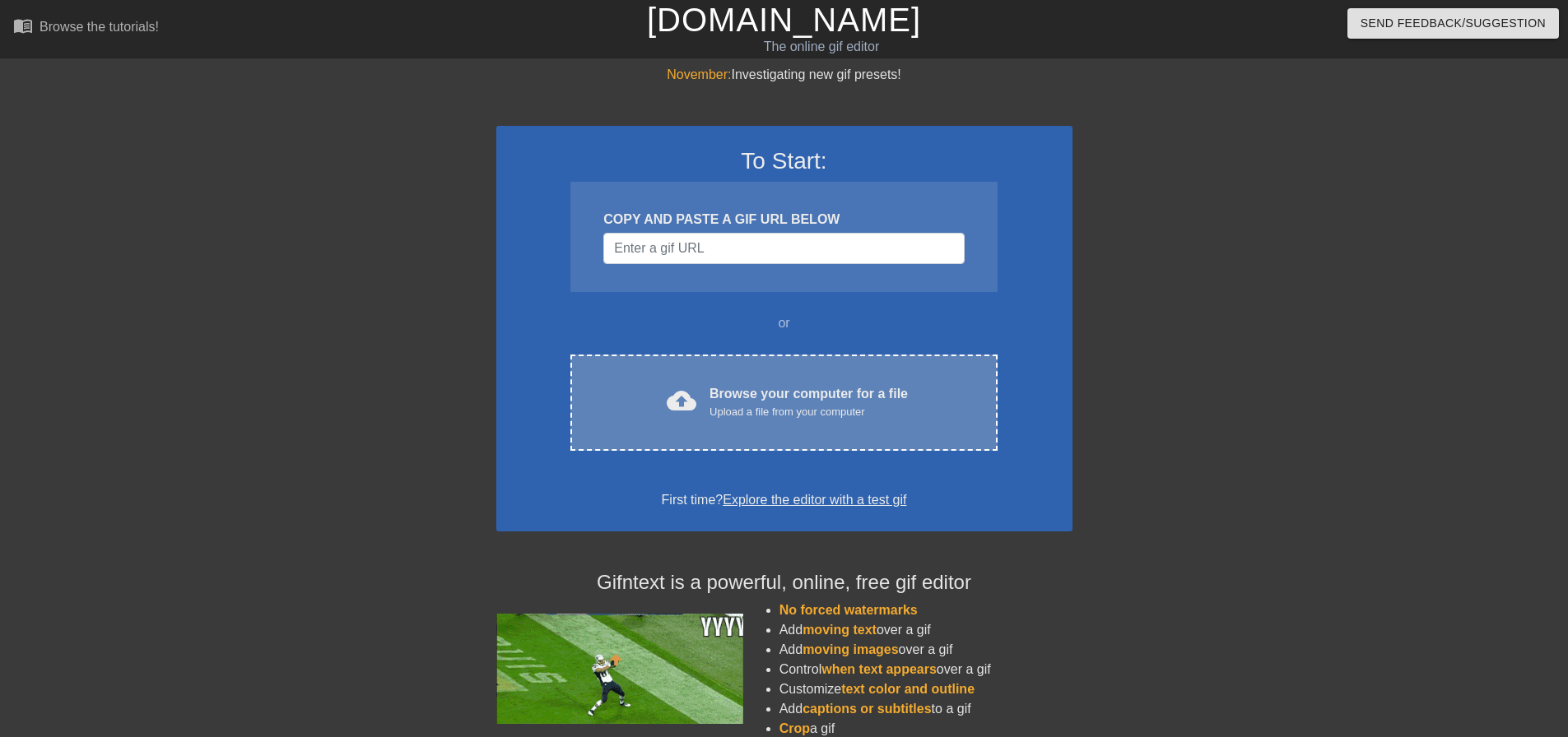
click at [790, 389] on div "Browse your computer for a file Upload a file from your computer" at bounding box center [808, 402] width 198 height 36
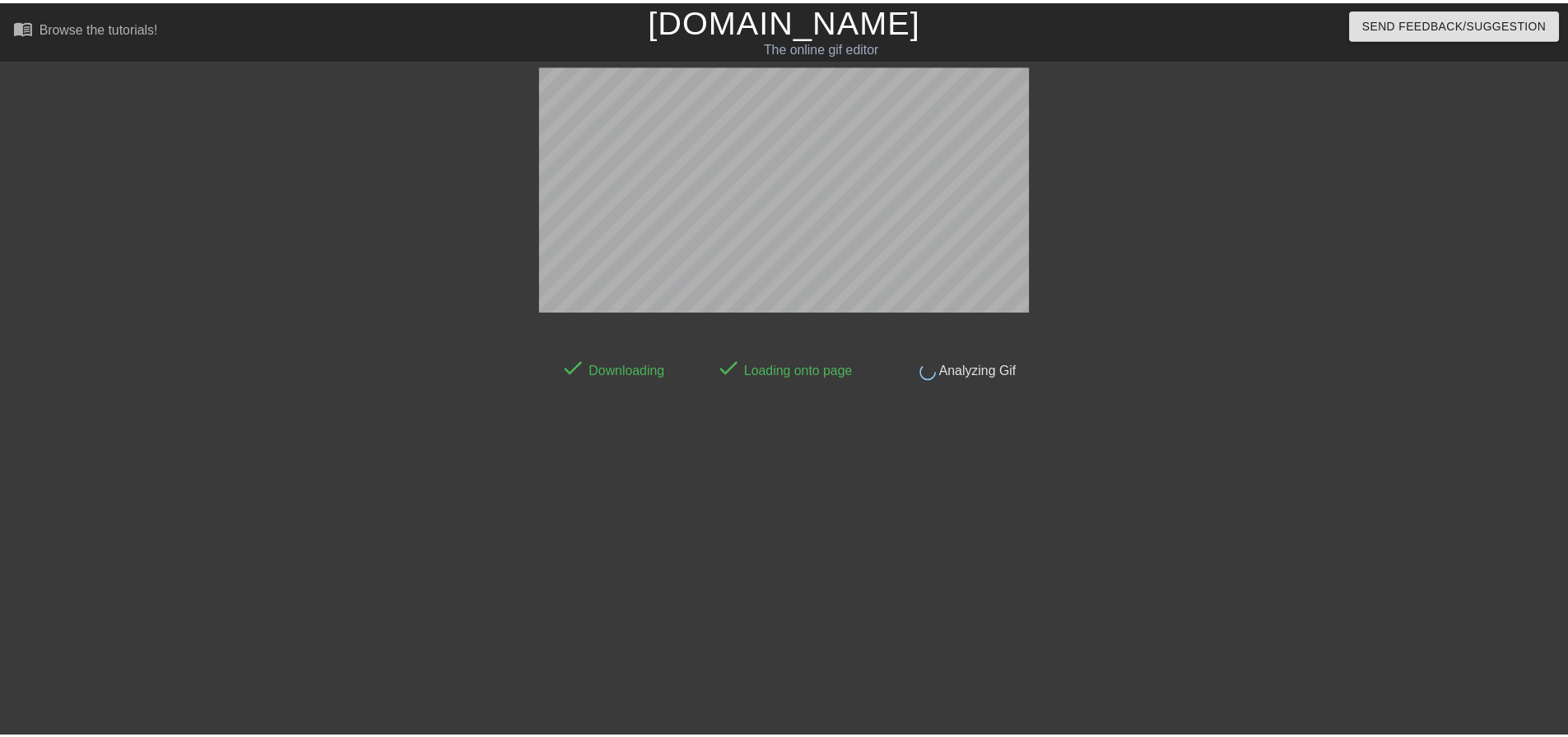
scroll to position [9, 0]
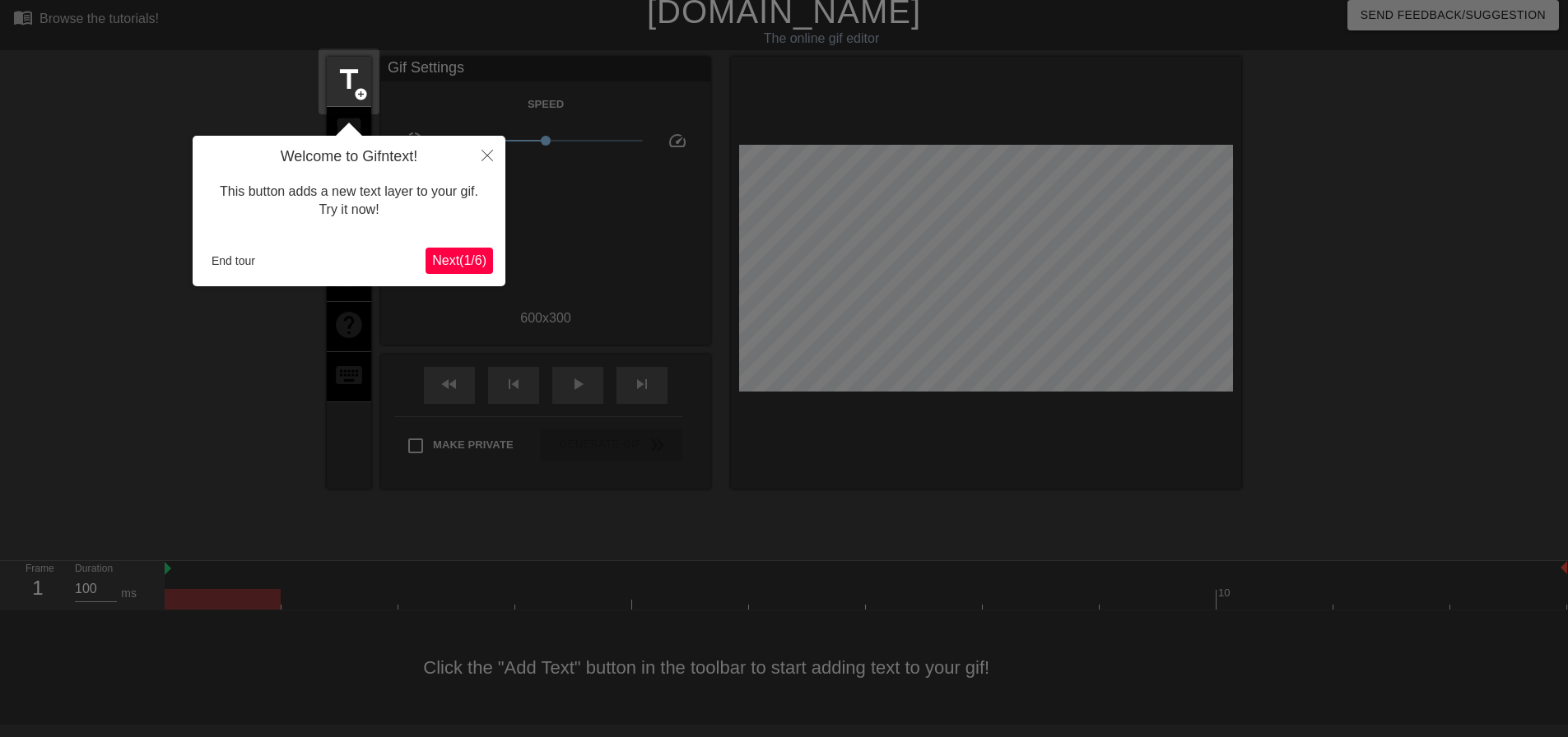
click at [458, 264] on span "Next ( 1 / 6 )" at bounding box center [459, 260] width 54 height 14
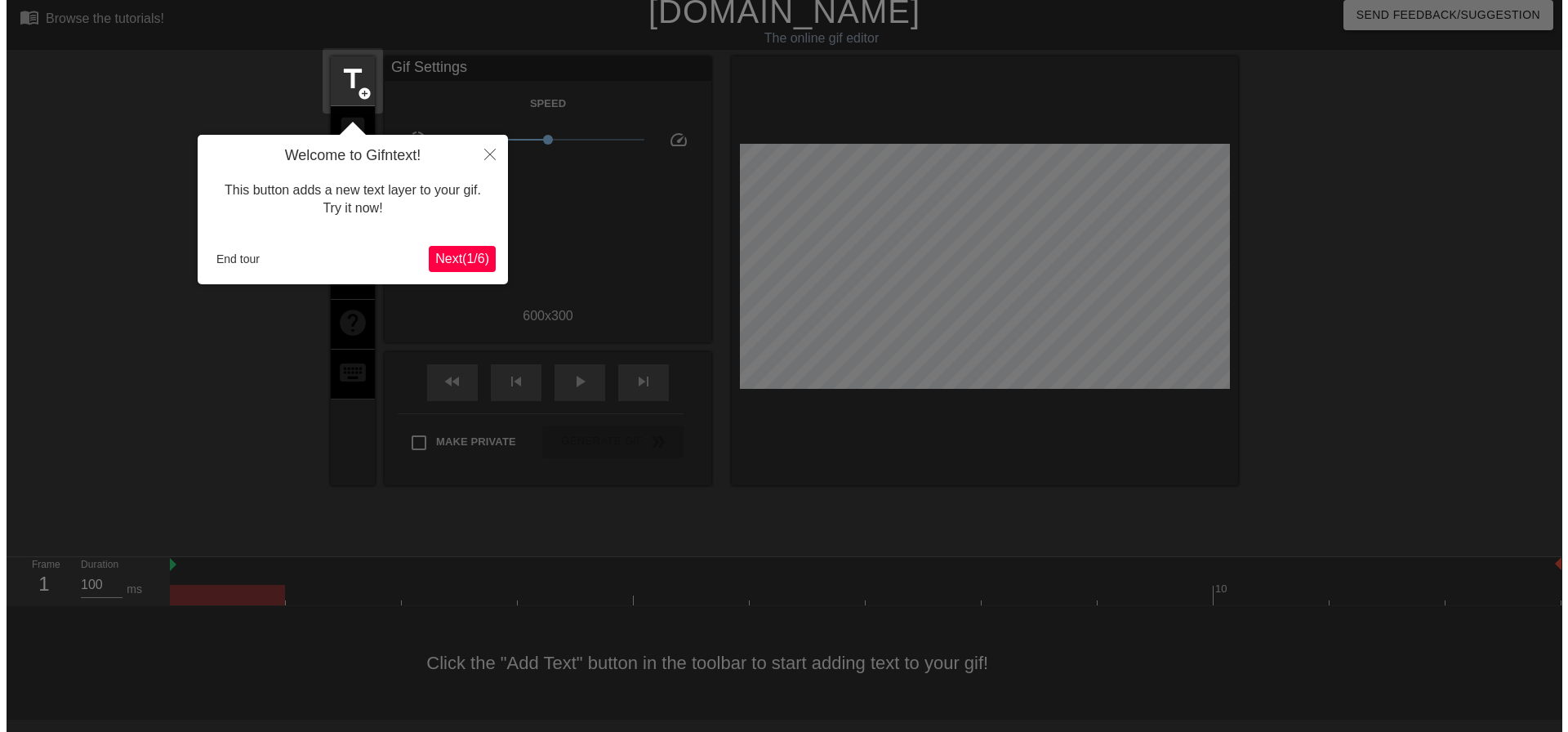
scroll to position [0, 0]
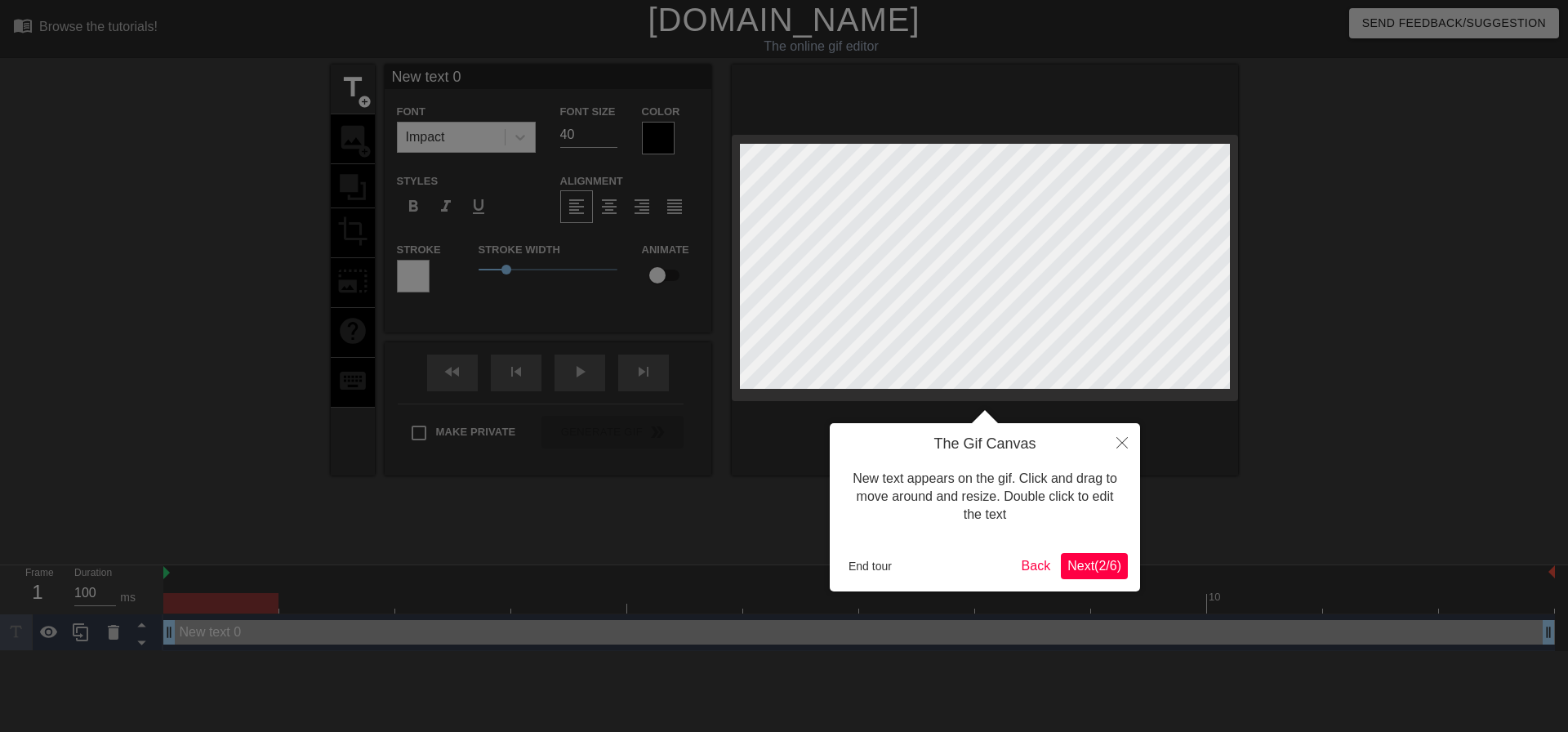
click at [1096, 568] on span "Next ( 2 / 6 )" at bounding box center [1094, 566] width 54 height 13
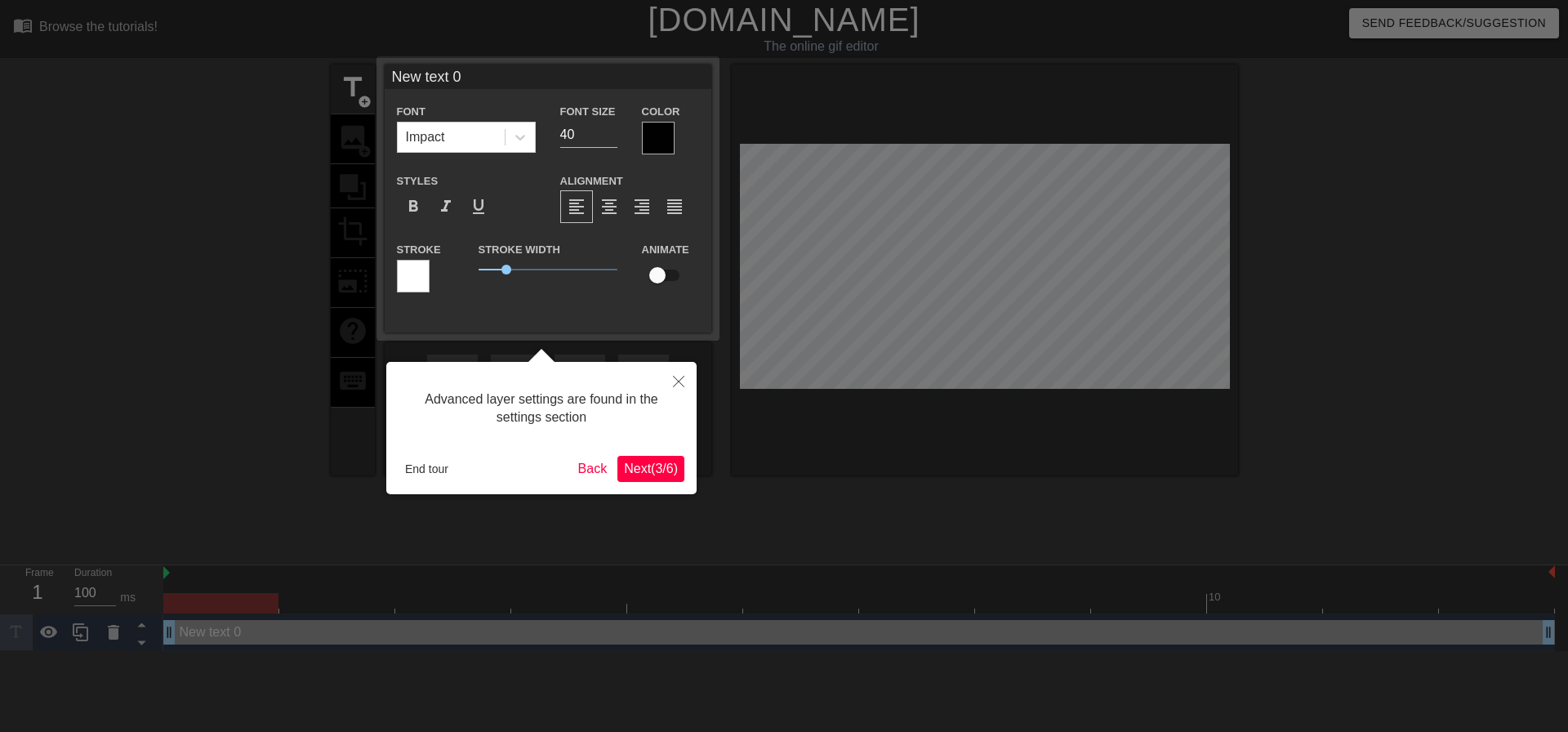
click at [645, 463] on span "Next ( 3 / 6 )" at bounding box center [651, 468] width 54 height 13
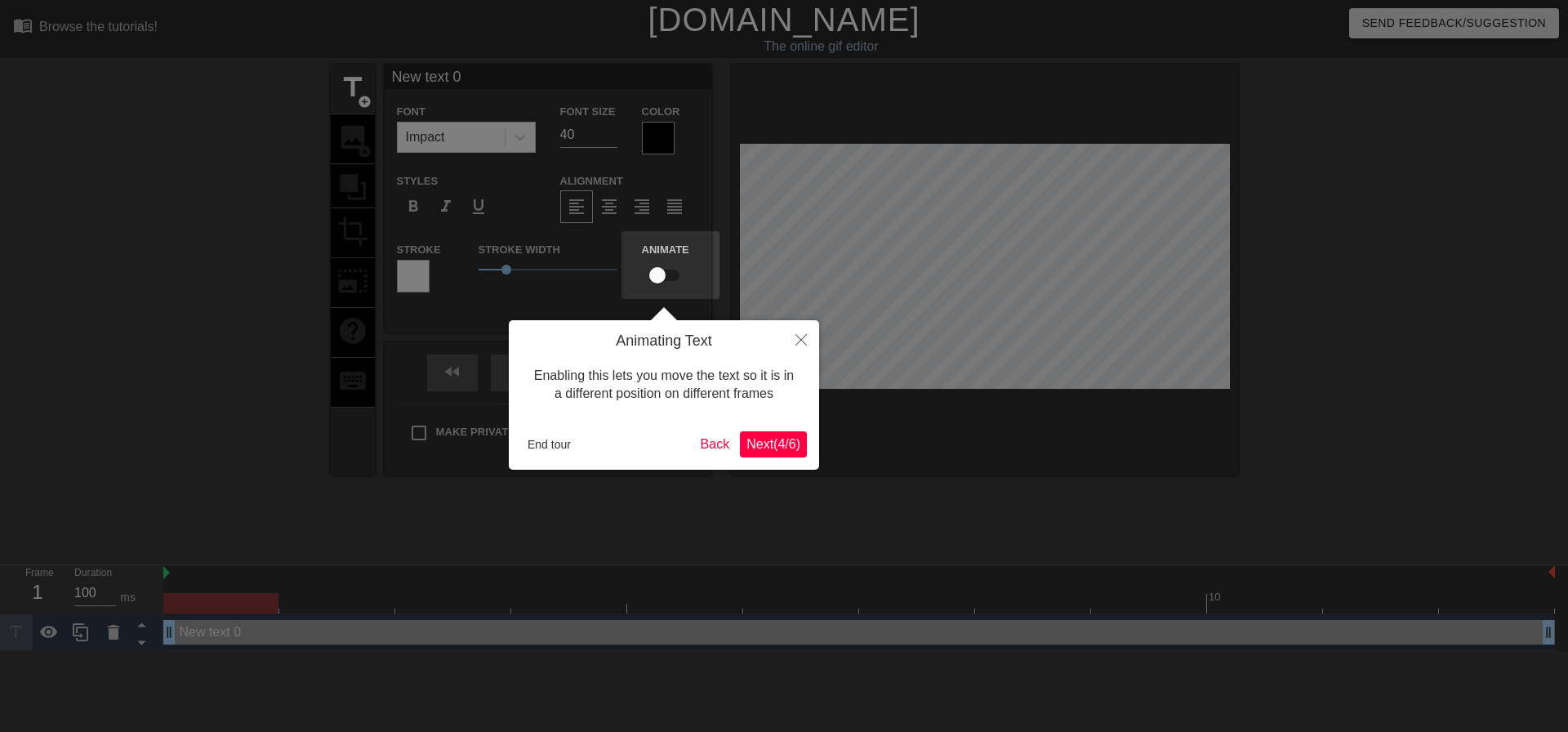
click at [767, 449] on span "Next ( 4 / 6 )" at bounding box center [773, 444] width 54 height 13
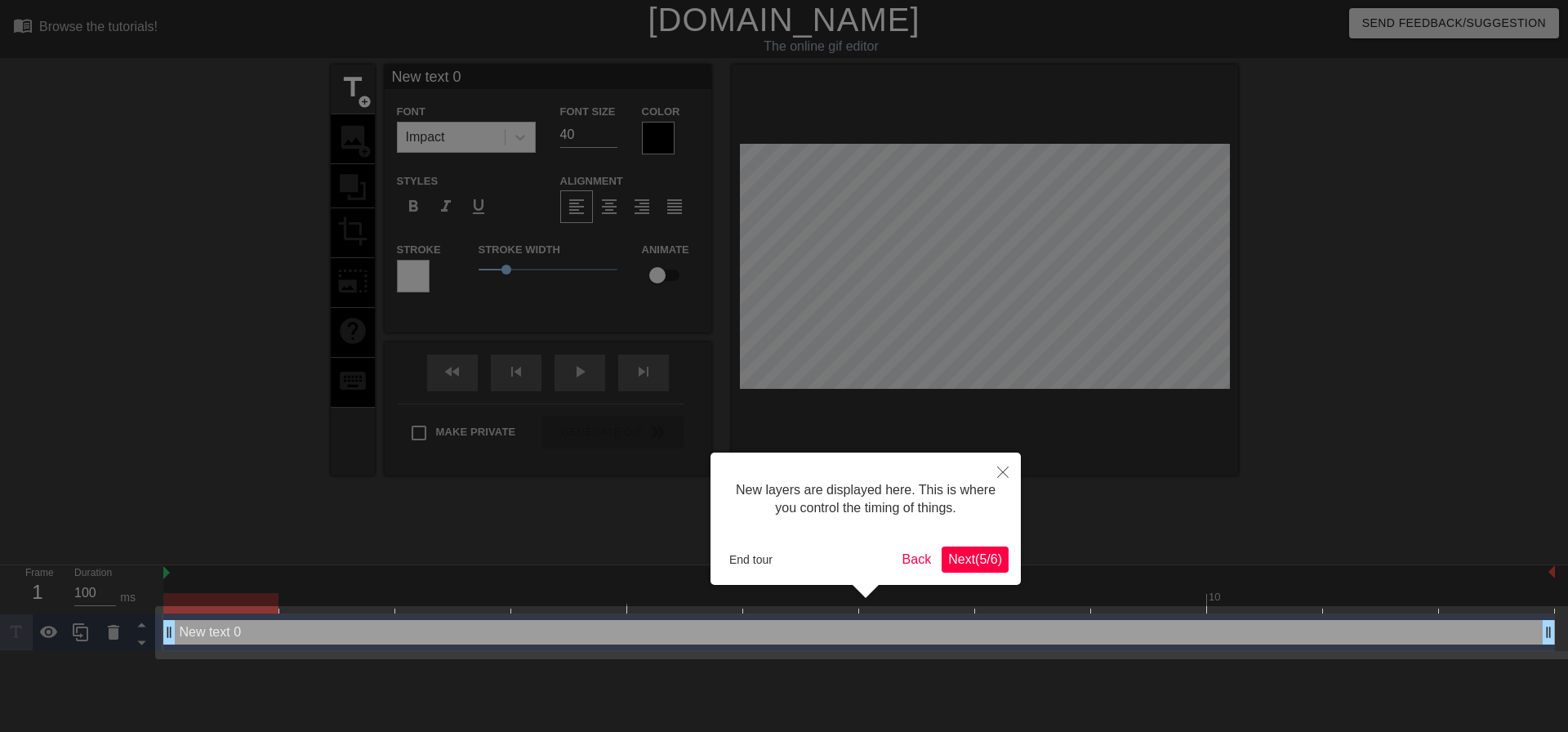
click at [1007, 554] on button "Next ( 5 / 6 )" at bounding box center [975, 559] width 67 height 26
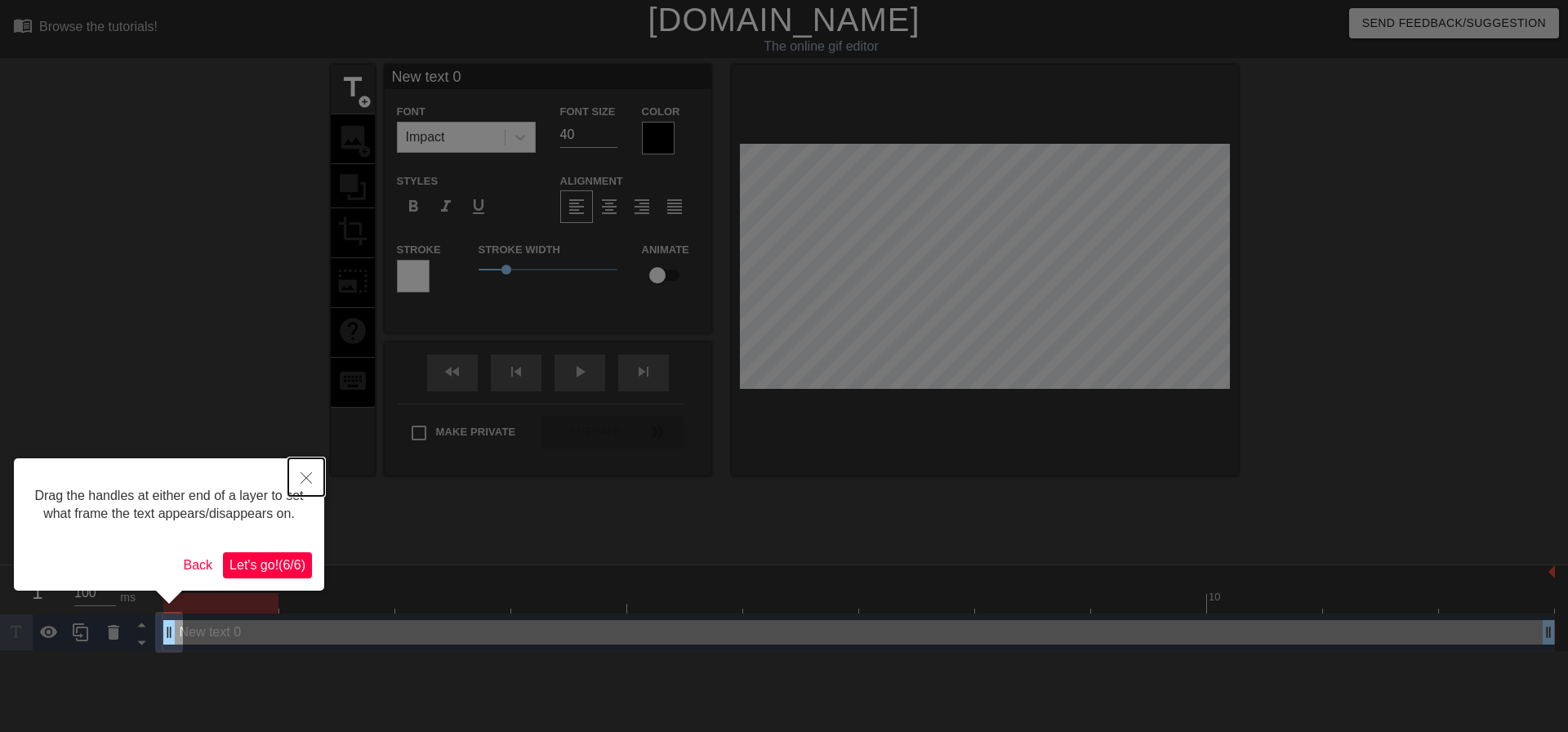
click at [312, 467] on button "Close" at bounding box center [306, 477] width 35 height 37
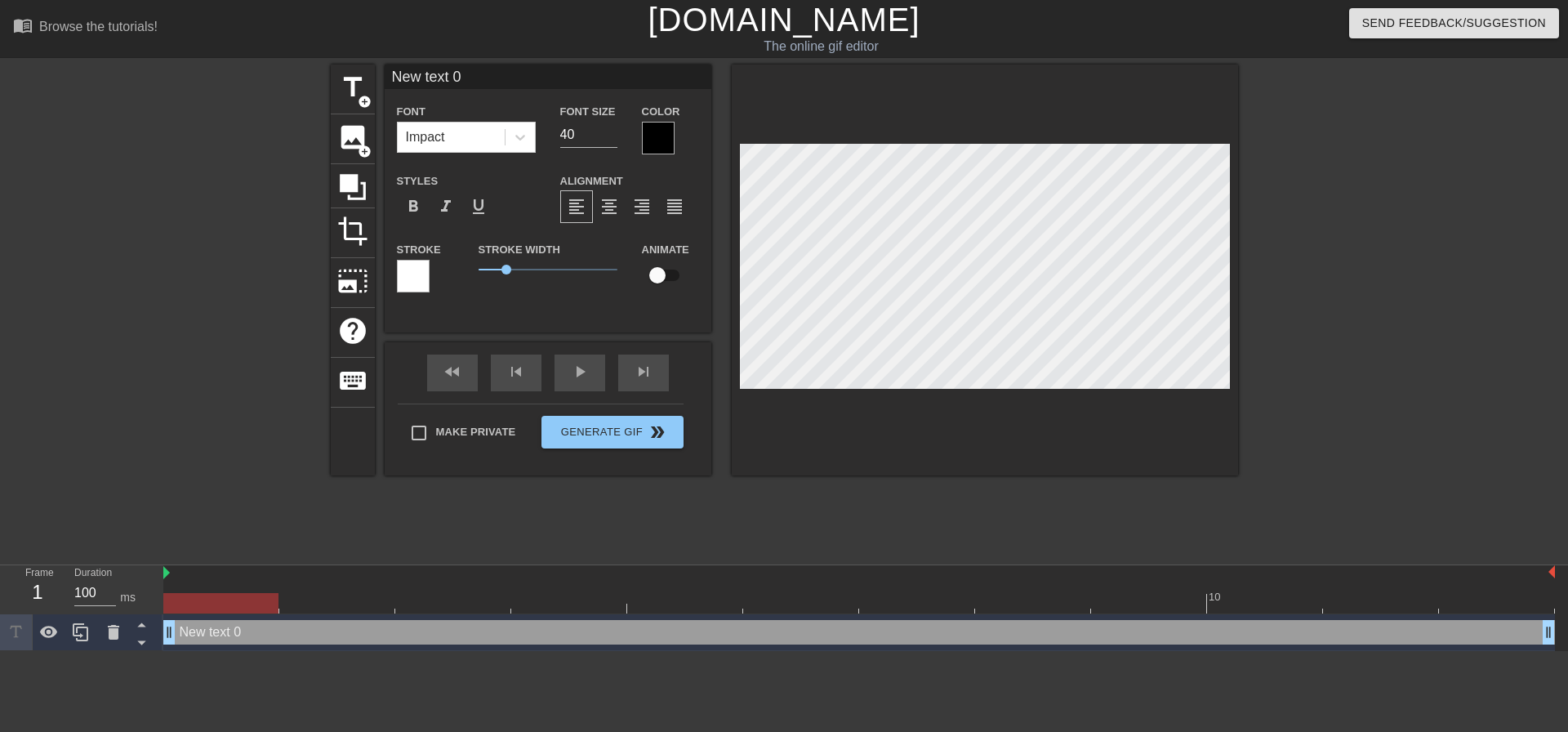
click at [181, 521] on div at bounding box center [189, 309] width 246 height 490
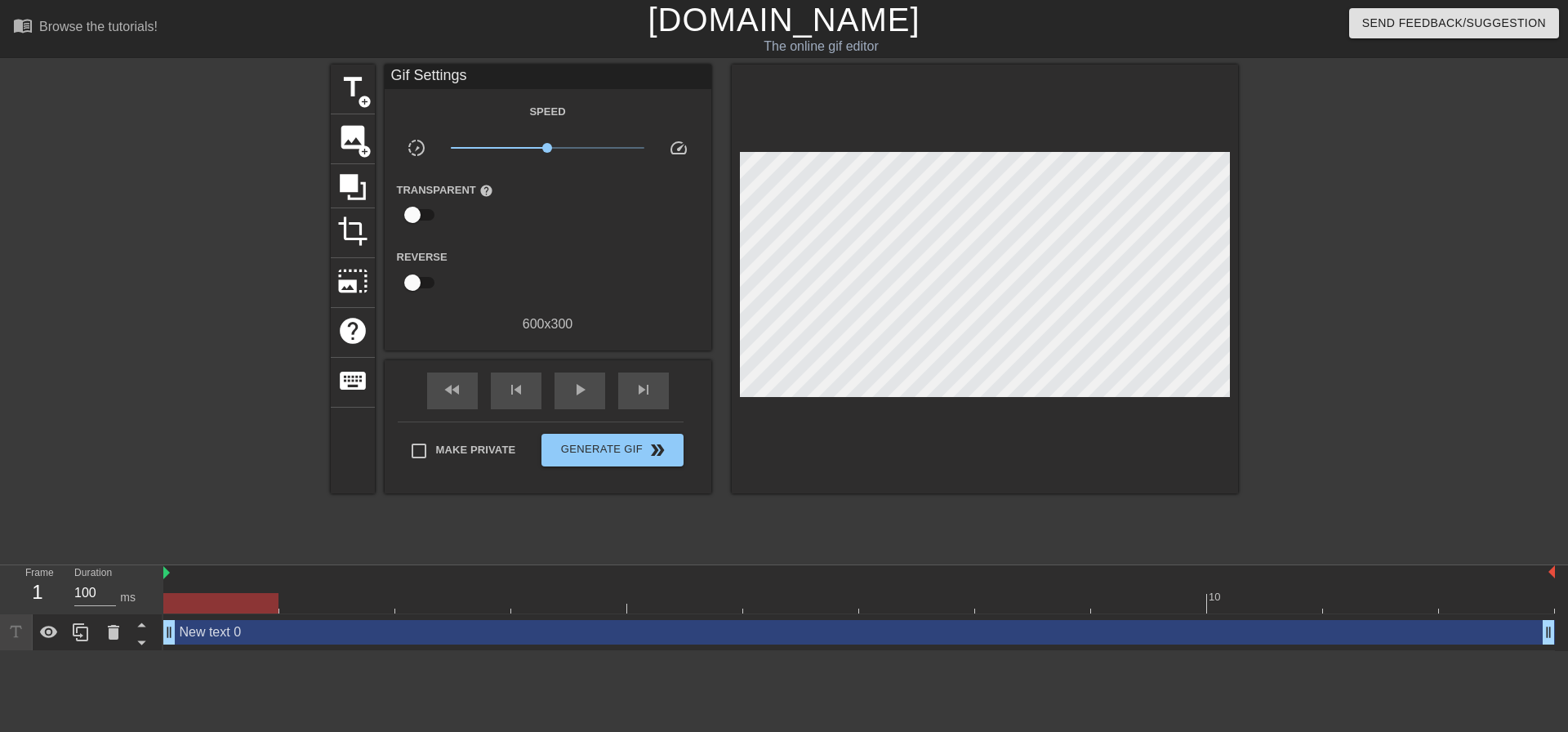
drag, startPoint x: 294, startPoint y: 631, endPoint x: 348, endPoint y: 641, distance: 54.9
click at [353, 641] on div "New text 0 drag_handle drag_handle" at bounding box center [858, 632] width 1392 height 25
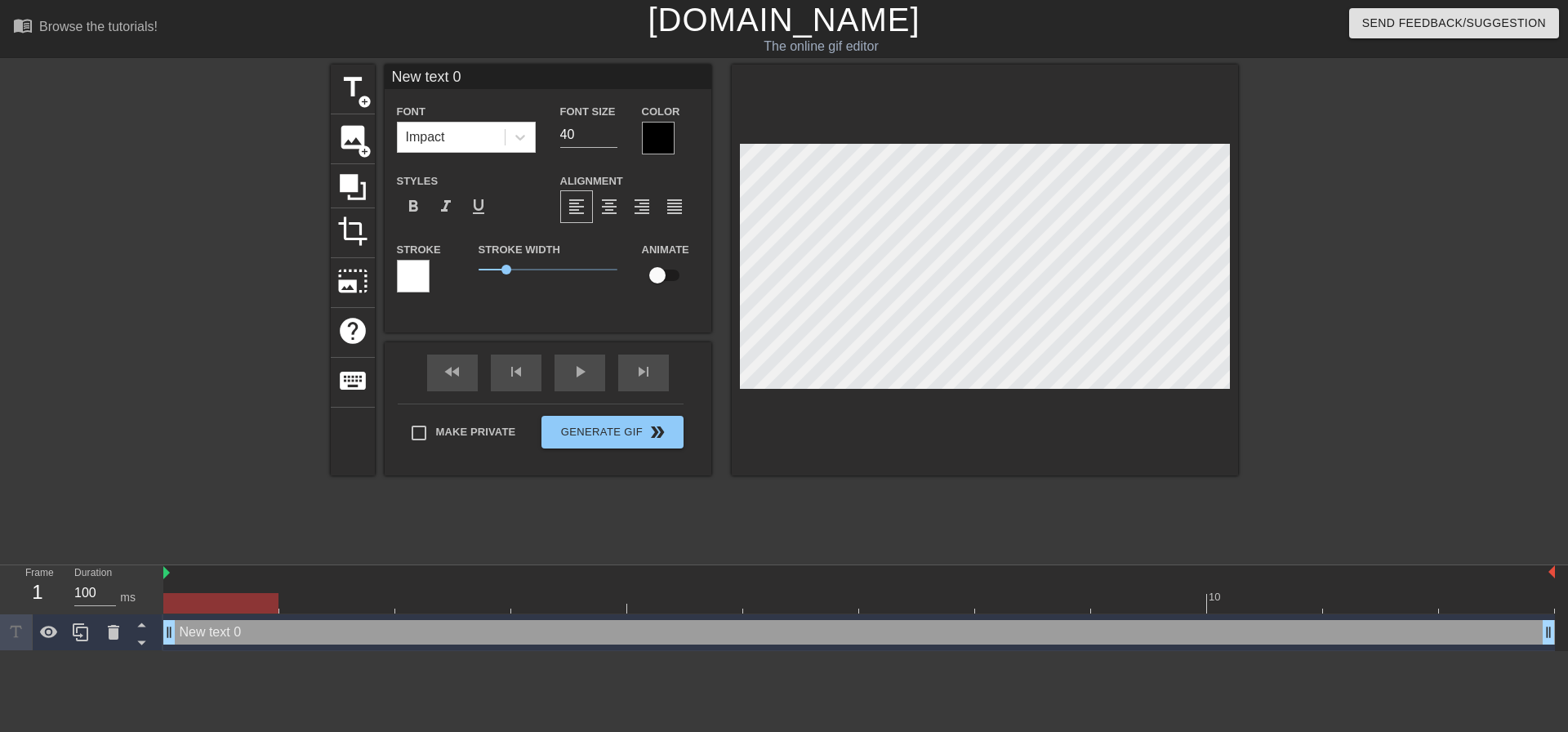
click at [263, 633] on div "New text 0 drag_handle drag_handle" at bounding box center [858, 632] width 1392 height 25
click at [247, 636] on div "New text 0 drag_handle drag_handle" at bounding box center [858, 632] width 1392 height 25
click at [460, 140] on div "Impact" at bounding box center [452, 137] width 107 height 30
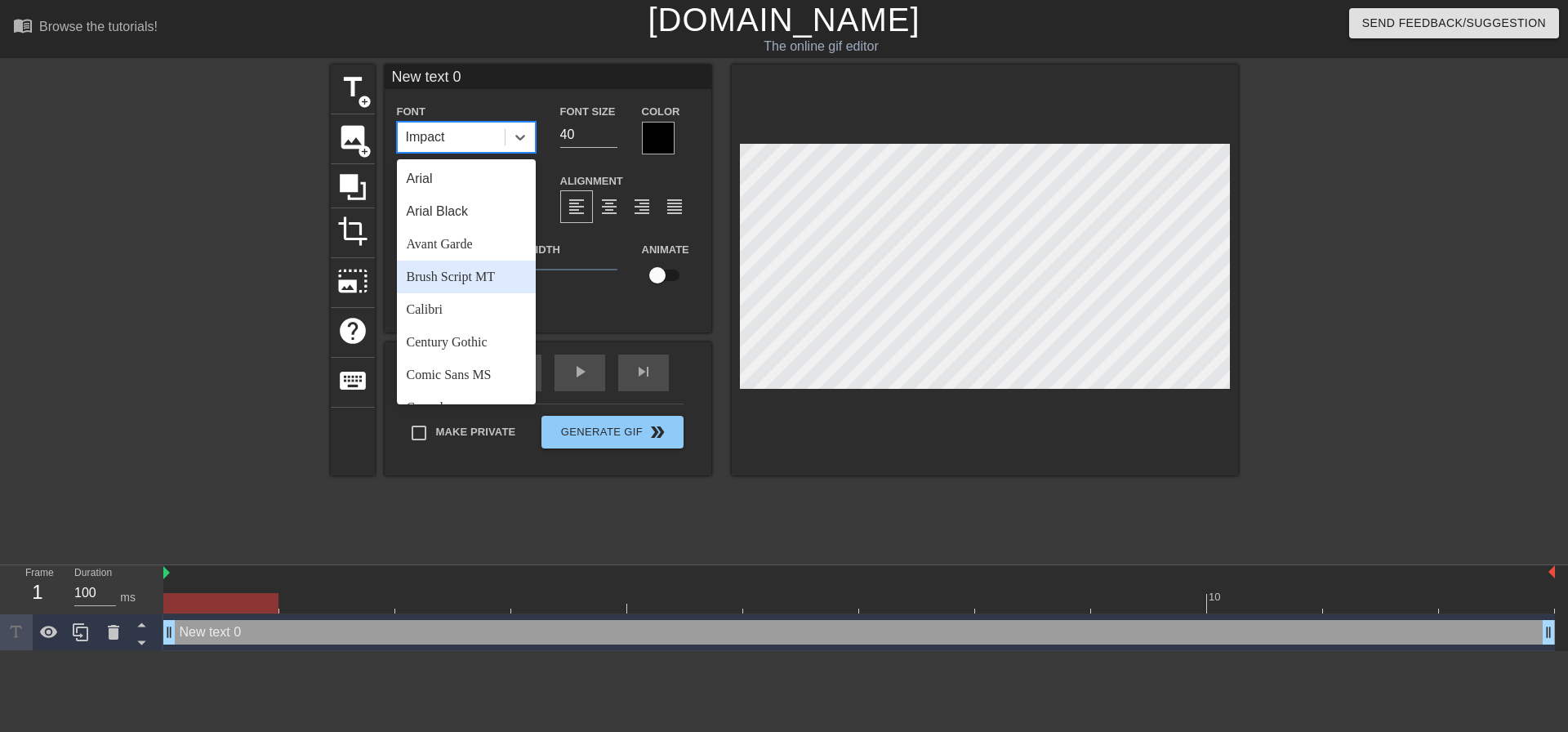
click at [470, 265] on div "Brush Script MT" at bounding box center [466, 277] width 139 height 33
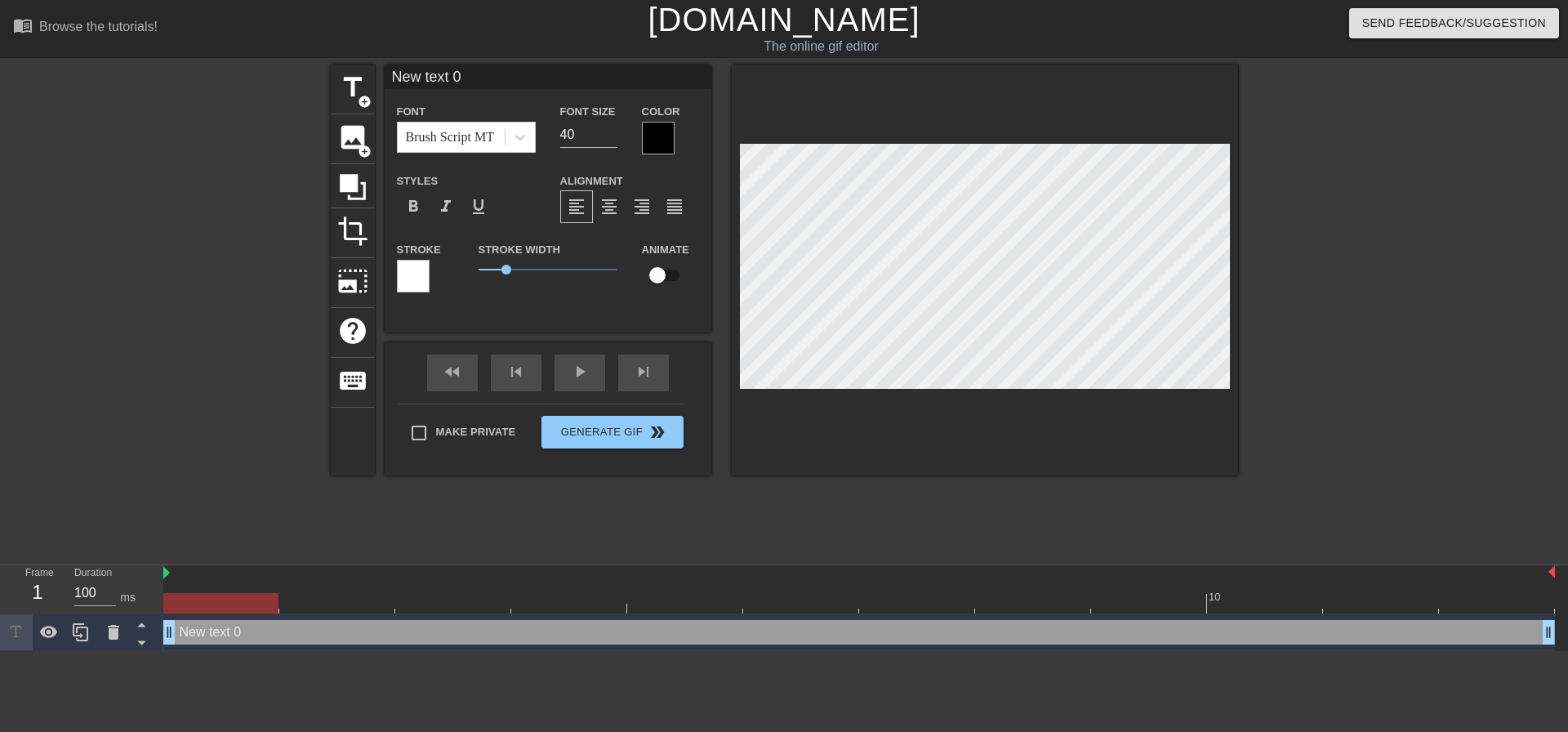
scroll to position [3, 5]
type input "New 0"
type textarea "New 0"
type input "New 0"
type textarea "New 0"
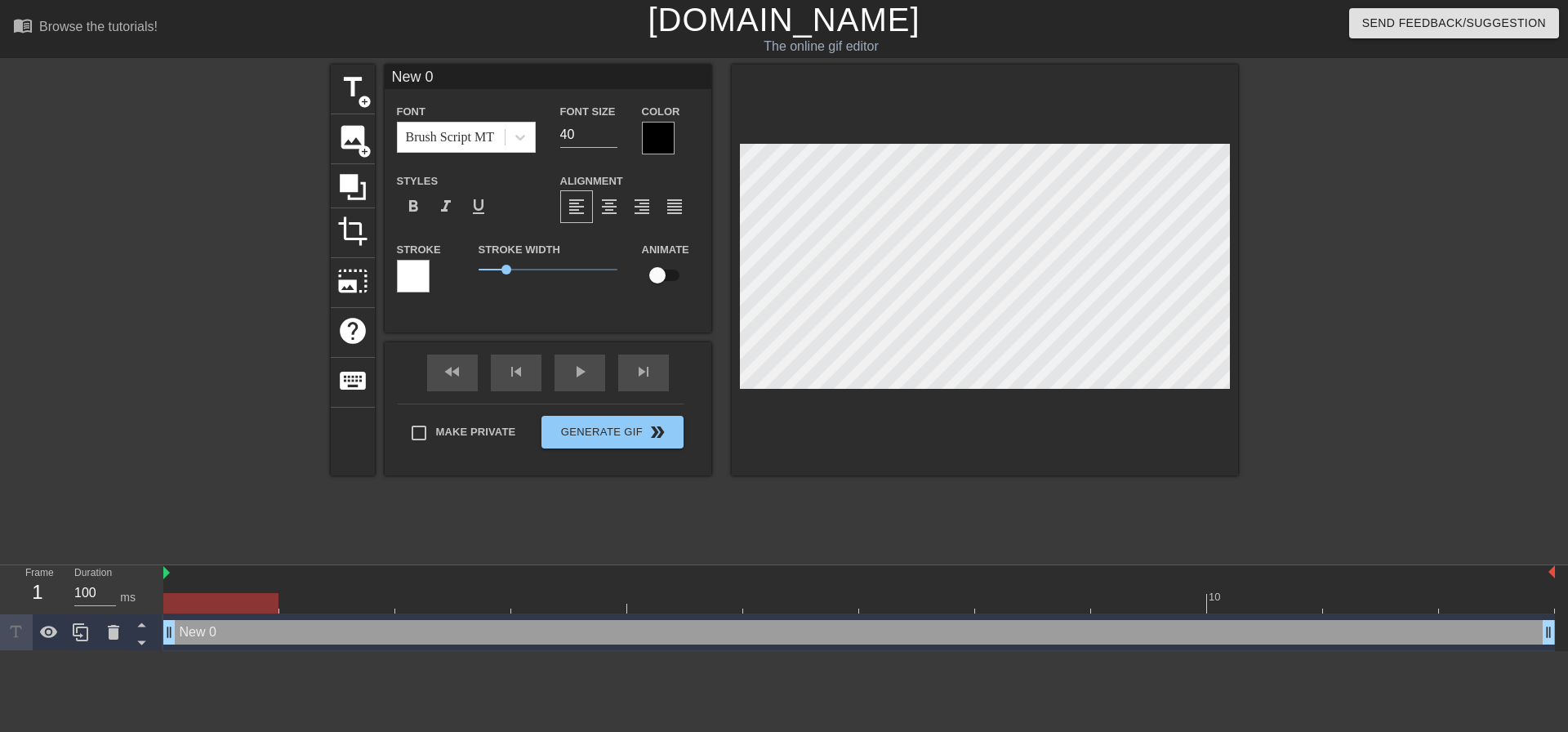
type input "Ne 0"
type textarea "Ne 0"
type input "N 0"
type textarea "N 0"
type input "0"
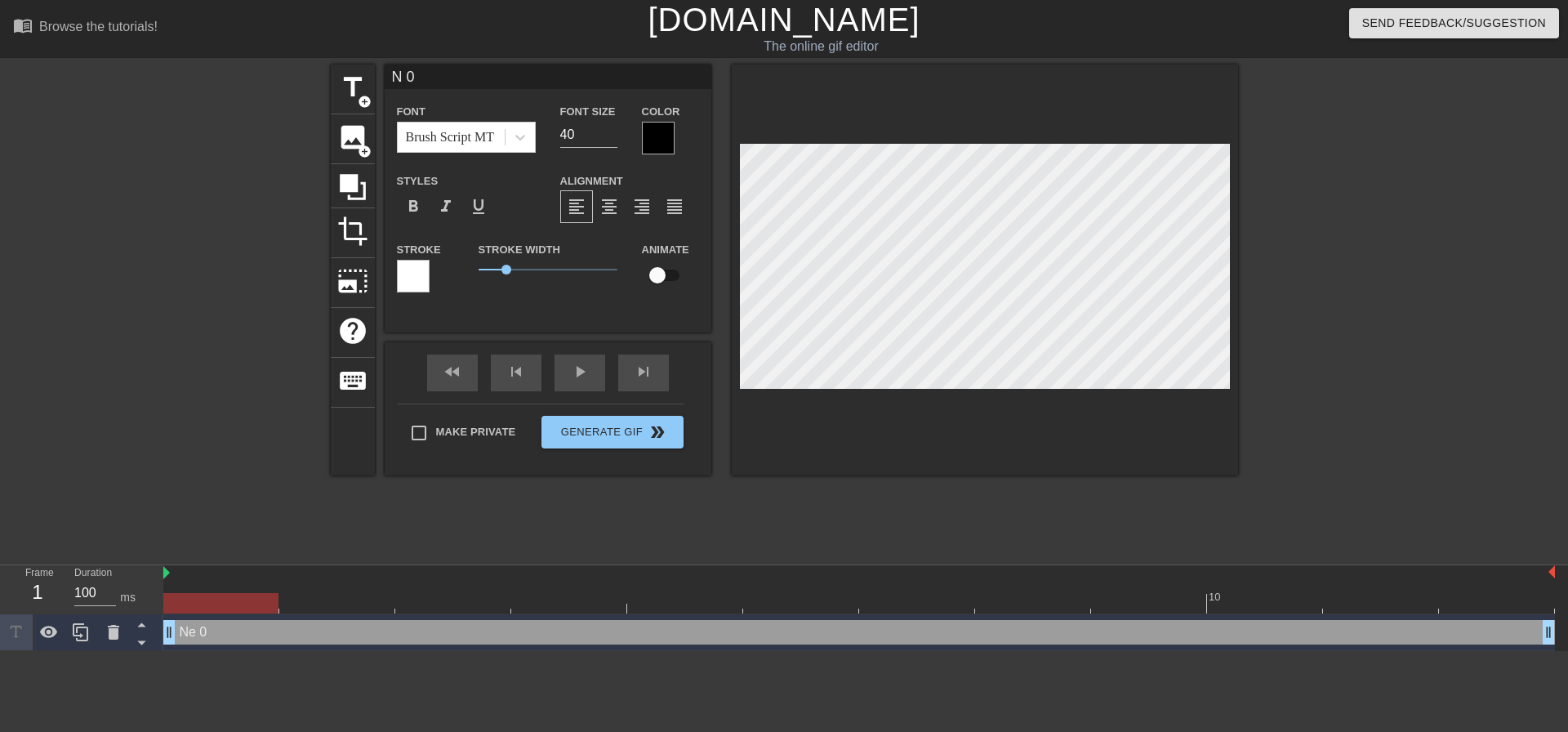
type textarea "0"
type input "A"
type textarea "A"
type input "AH"
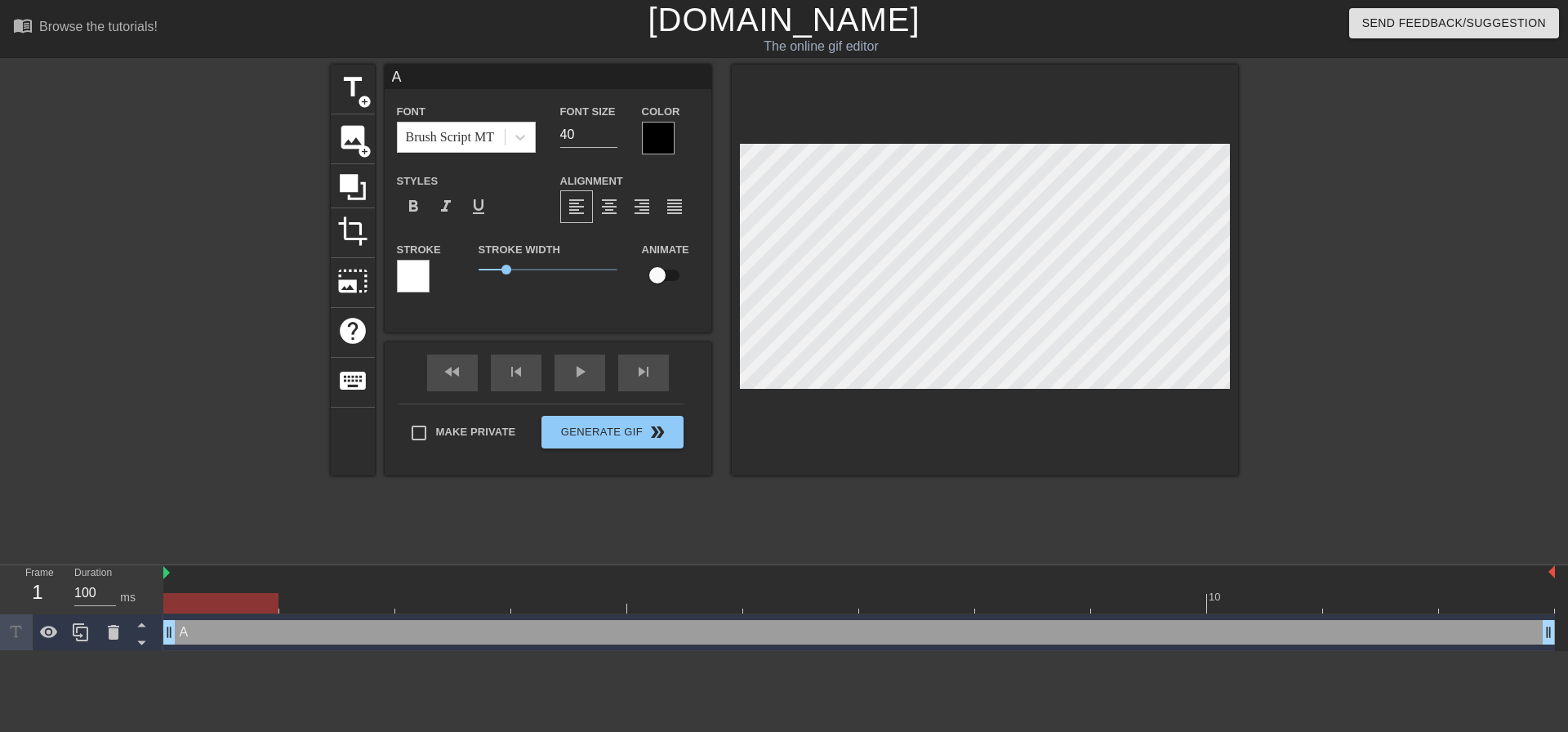
type textarea "AH"
type input "AHM"
type textarea "AHM"
type input "AHMA"
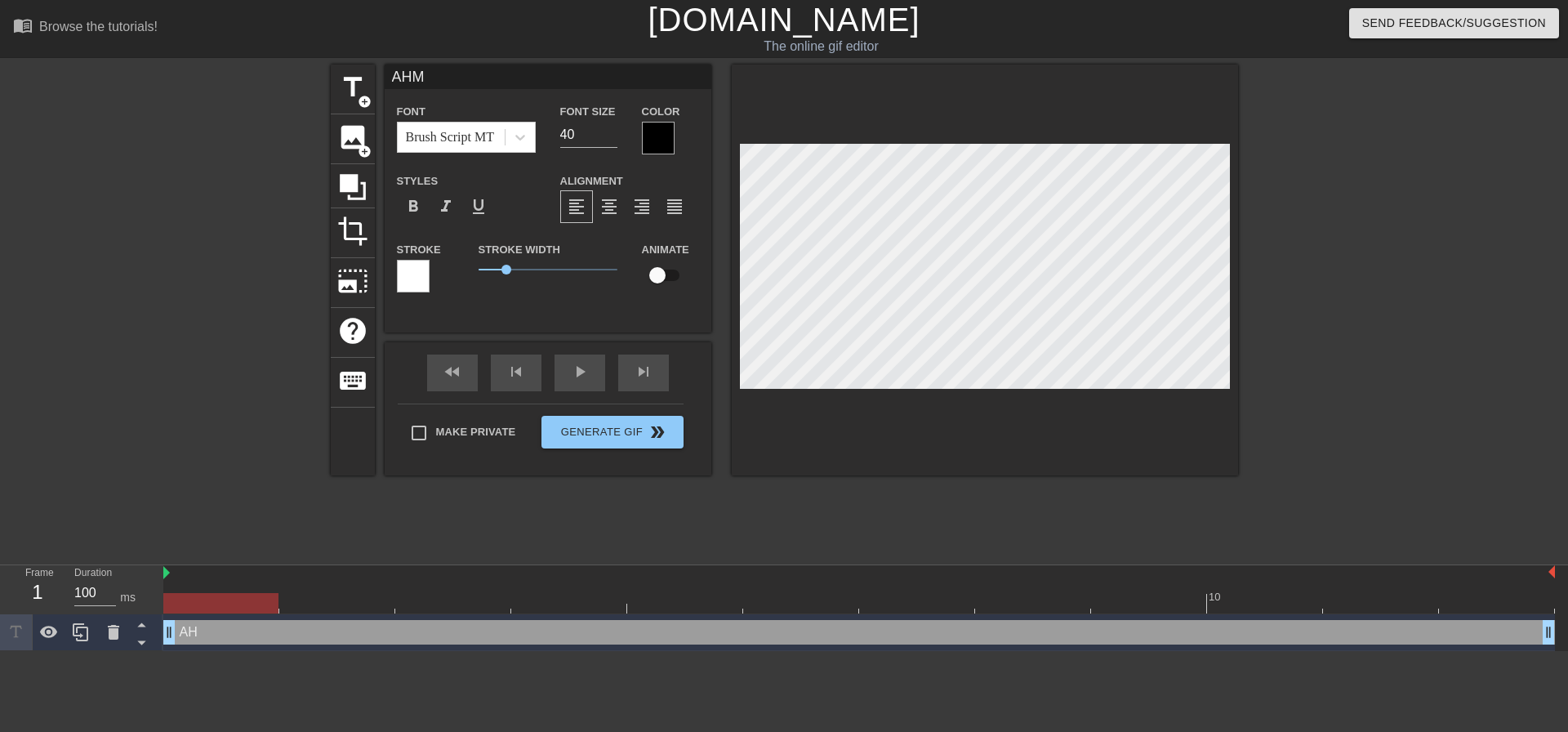
type textarea "AHMA"
type input "[PERSON_NAME]"
type textarea "[PERSON_NAME]"
click at [664, 276] on input "checkbox" at bounding box center [657, 275] width 93 height 31
checkbox input "true"
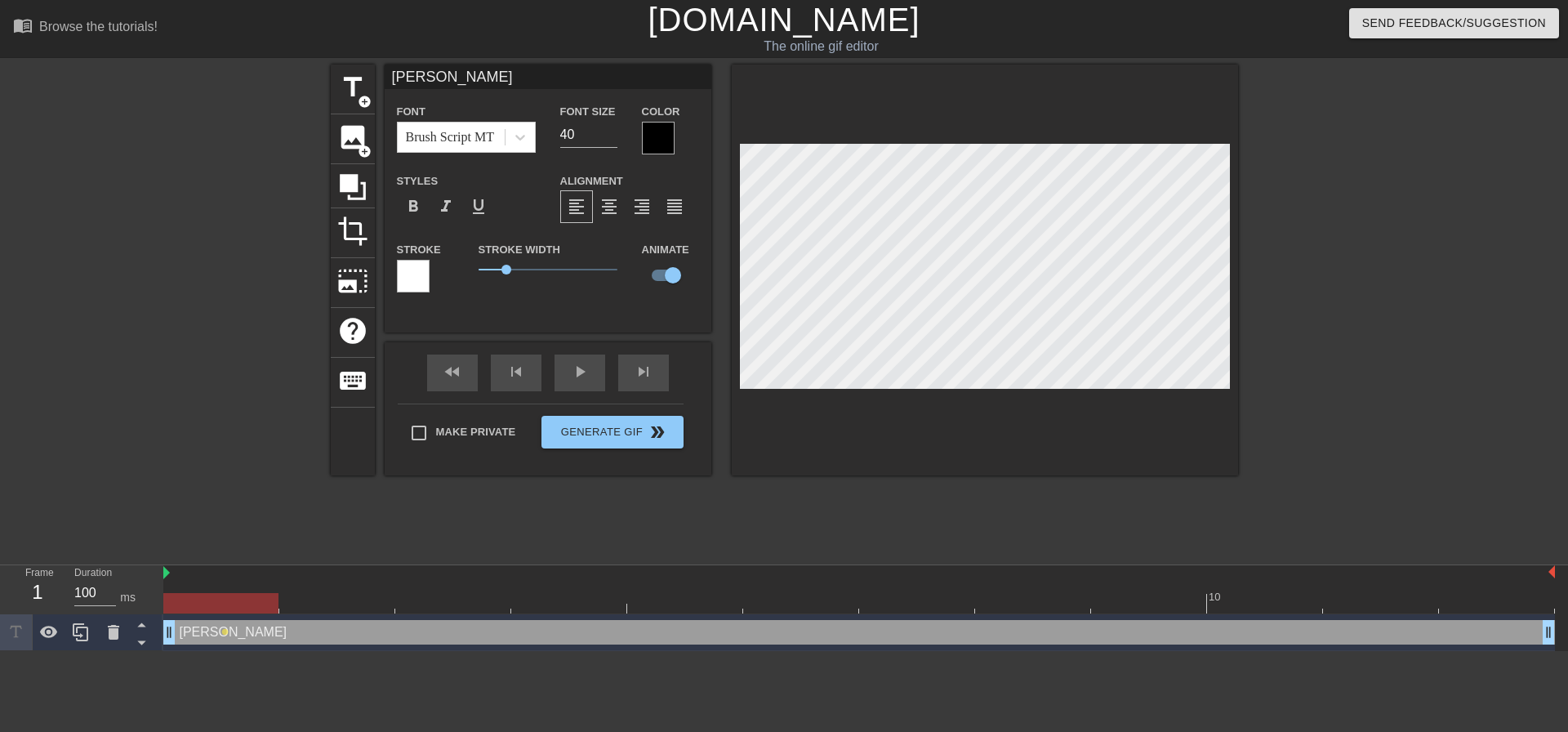
drag, startPoint x: 232, startPoint y: 634, endPoint x: 297, endPoint y: 634, distance: 65.0
click at [297, 634] on div "[PERSON_NAME] drag_handle drag_handle" at bounding box center [858, 632] width 1392 height 25
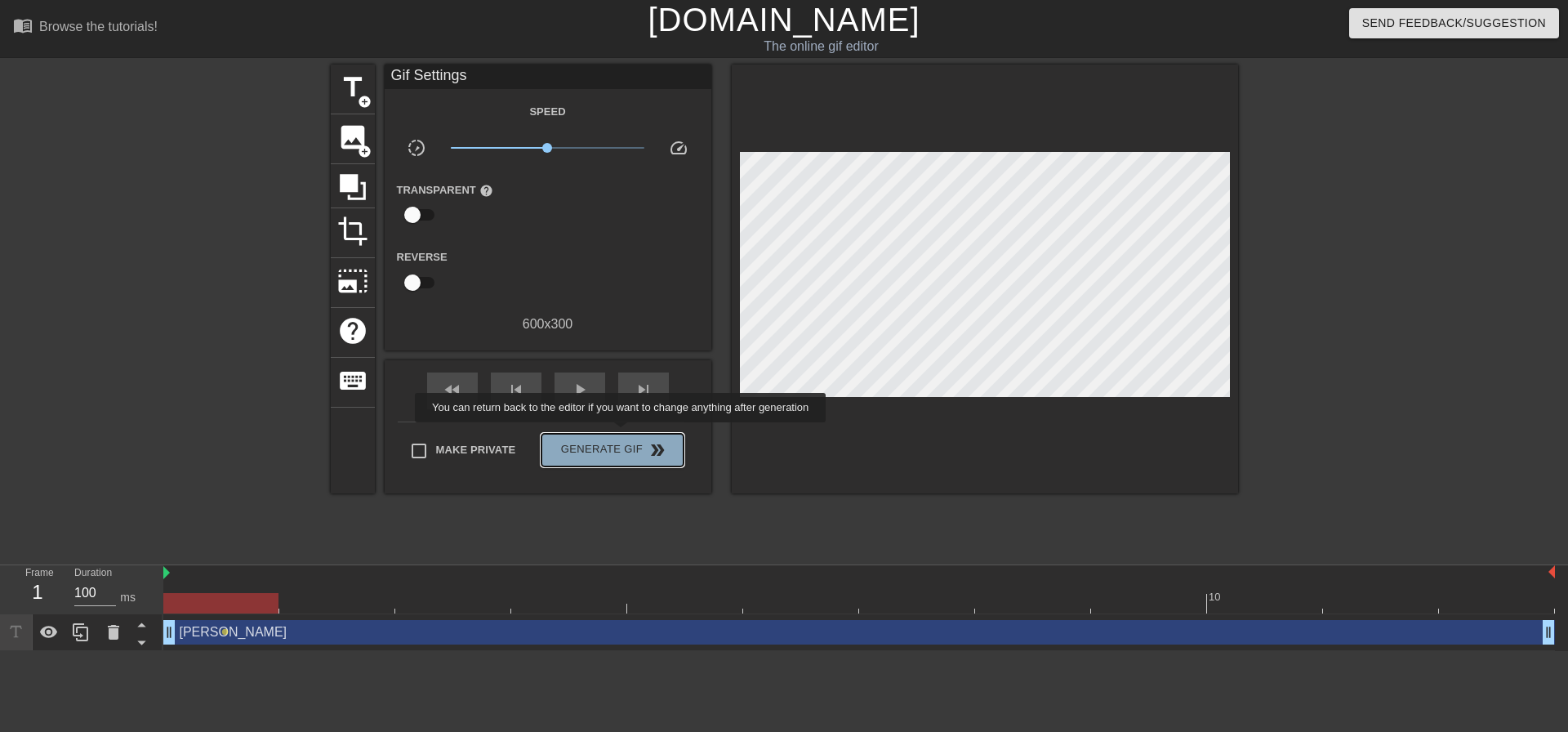
click at [622, 434] on button "Generate Gif double_arrow" at bounding box center [612, 450] width 141 height 33
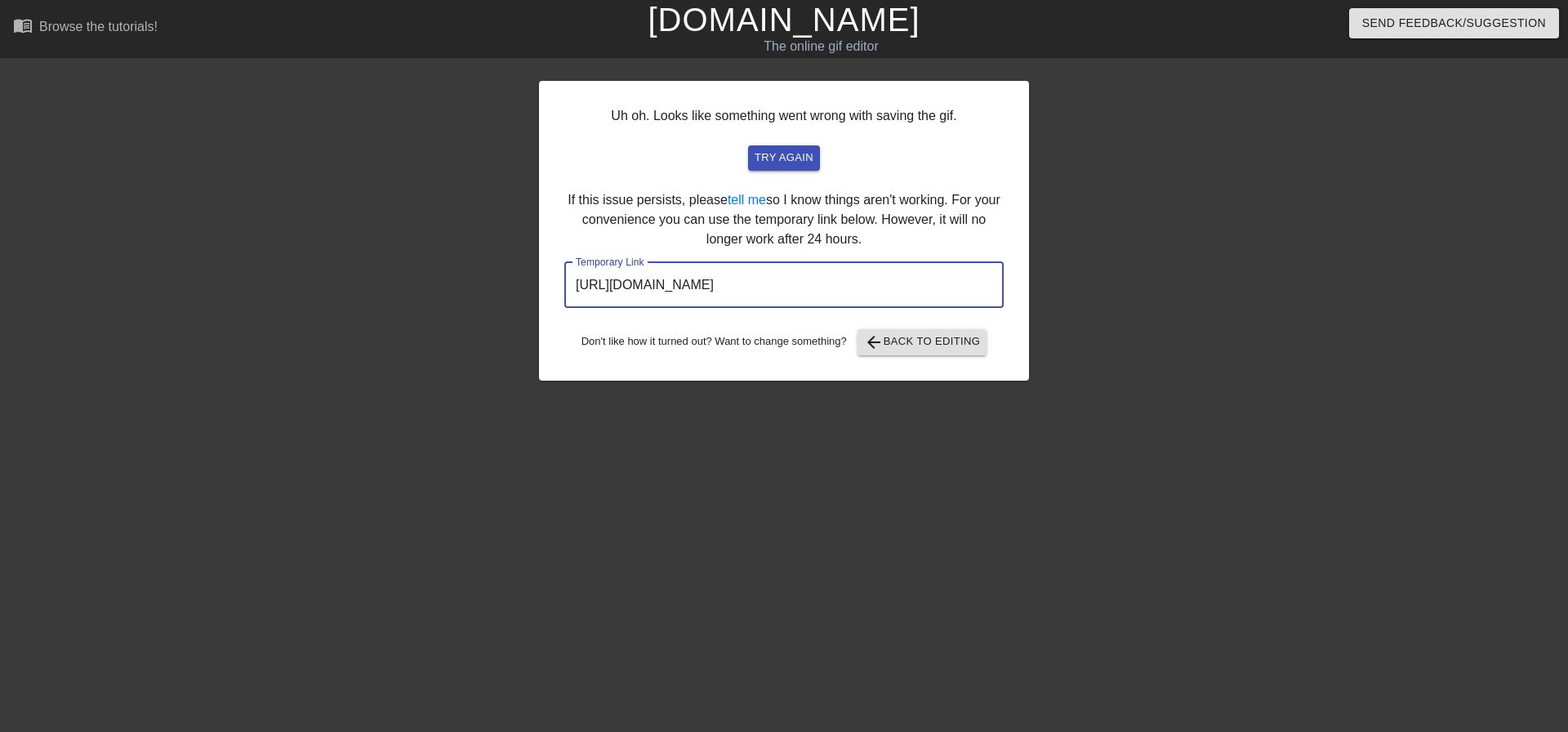
drag, startPoint x: 941, startPoint y: 289, endPoint x: 366, endPoint y: 297, distance: 575.1
click at [366, 297] on div "Uh oh. Looks like something went wrong with saving the gif. try again If this i…" at bounding box center [784, 309] width 1568 height 490
